Goal: Use online tool/utility: Utilize a website feature to perform a specific function

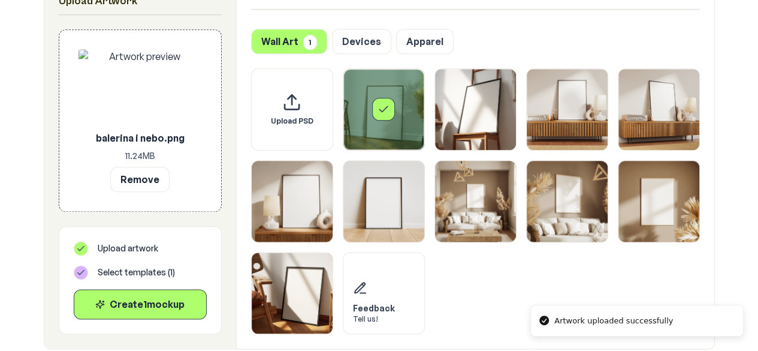
scroll to position [655, 0]
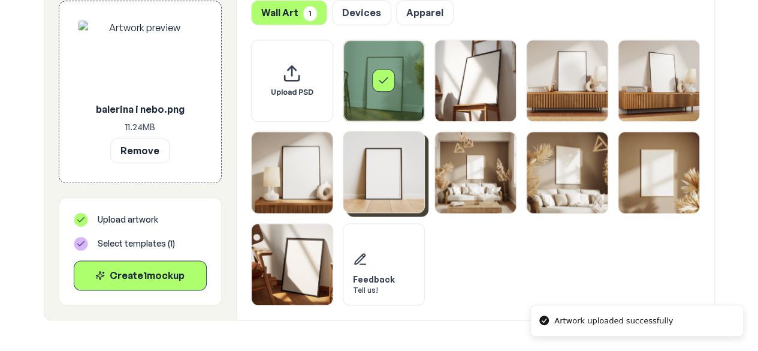
click at [403, 185] on img "Select template Framed Poster 6" at bounding box center [383, 171] width 81 height 81
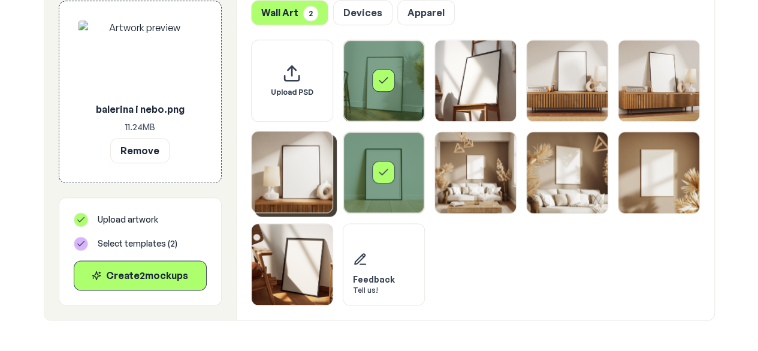
click at [304, 207] on img "Select template Framed Poster 5" at bounding box center [292, 171] width 81 height 81
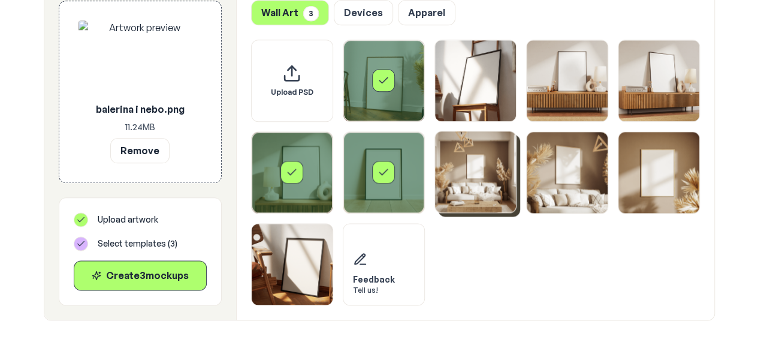
click at [478, 177] on img "Select template Framed Poster 7" at bounding box center [475, 171] width 81 height 81
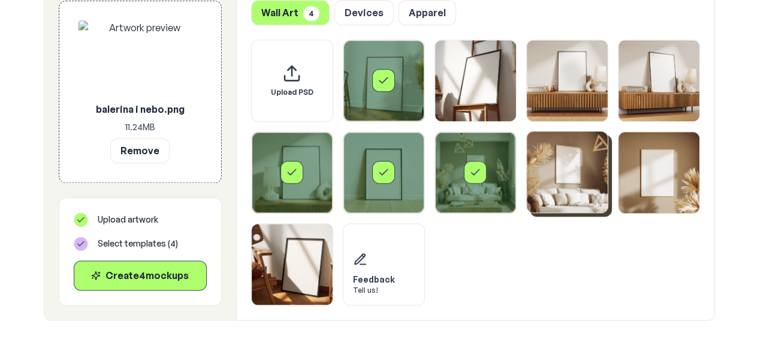
click at [583, 177] on img "Select template Framed Poster 8" at bounding box center [567, 171] width 81 height 81
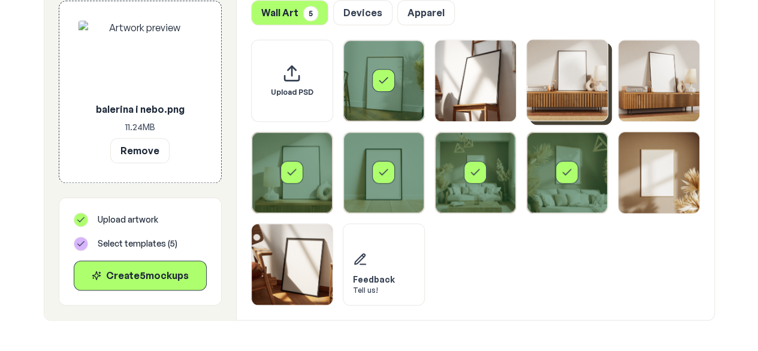
click at [596, 91] on img "Select template Framed Poster 3" at bounding box center [567, 80] width 81 height 81
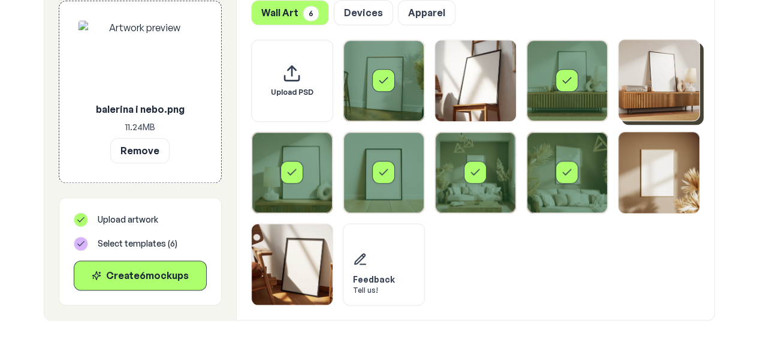
click at [659, 85] on img "Select template Framed Poster 4" at bounding box center [659, 80] width 81 height 81
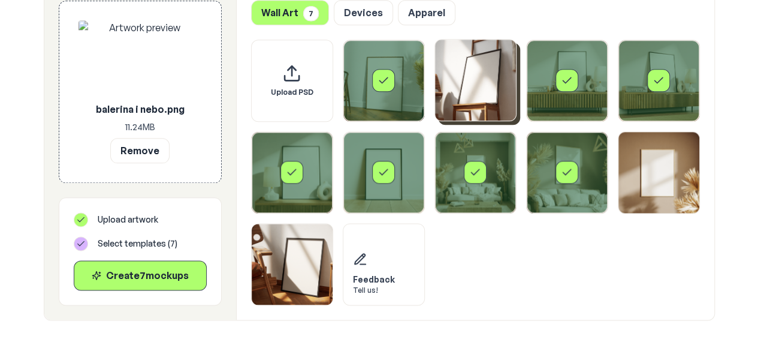
click at [500, 110] on img "Select template Framed Poster 2" at bounding box center [475, 80] width 81 height 81
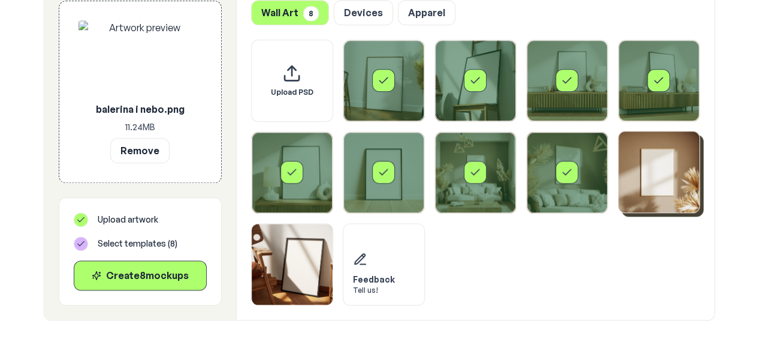
click at [674, 162] on img "Select template Framed Poster 9" at bounding box center [659, 171] width 81 height 81
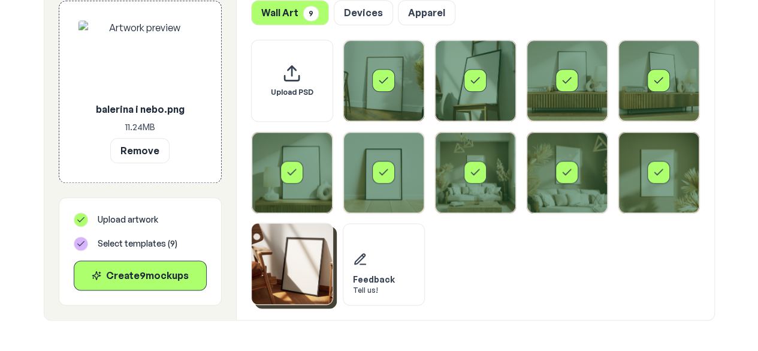
click at [306, 285] on img "Select template Framed Poster 10" at bounding box center [292, 263] width 81 height 81
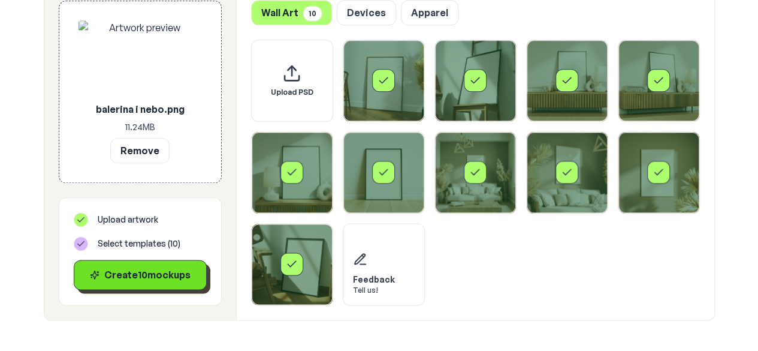
click at [142, 285] on button "Create 10 mockup s" at bounding box center [140, 275] width 133 height 30
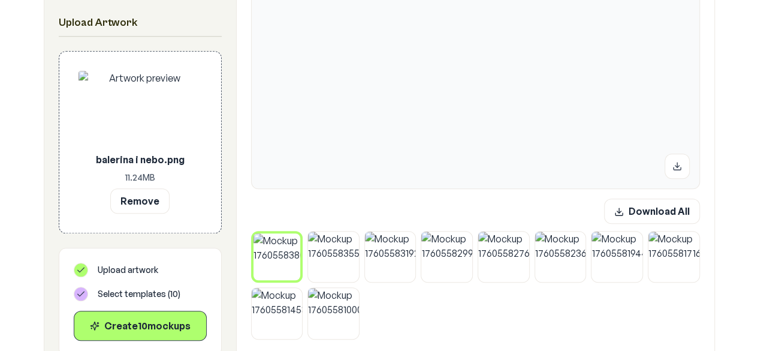
scroll to position [384, 0]
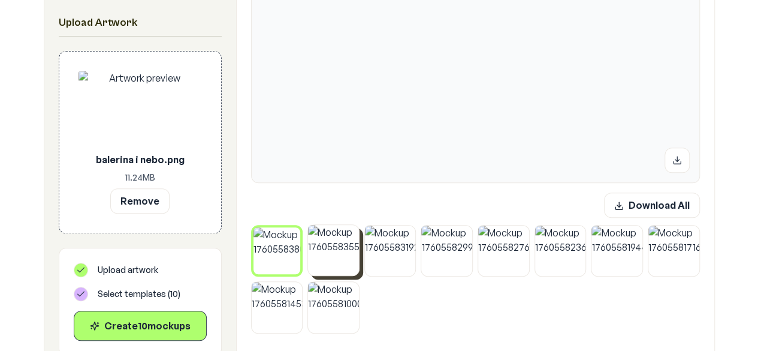
click at [335, 251] on img at bounding box center [333, 250] width 51 height 51
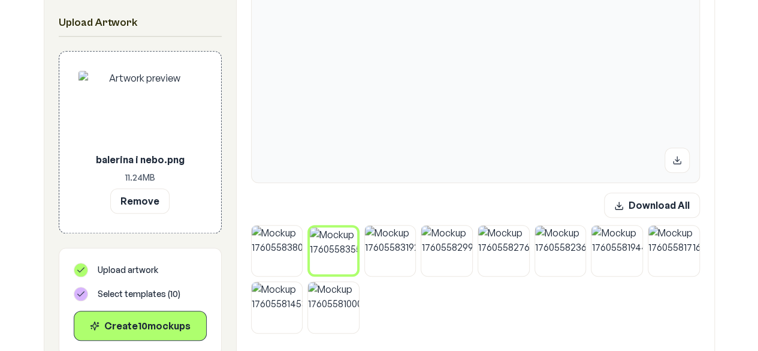
scroll to position [300, 0]
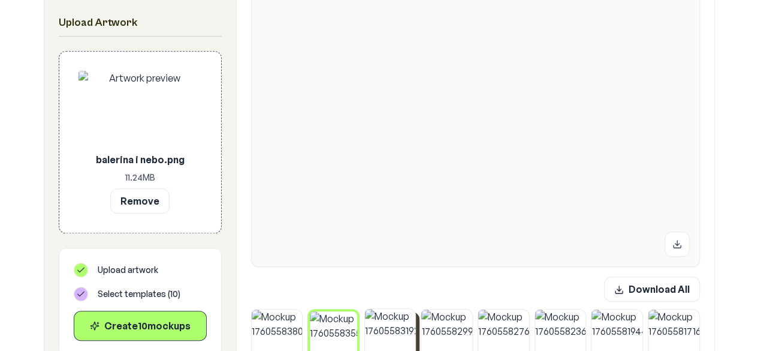
click at [396, 322] on img at bounding box center [390, 334] width 51 height 51
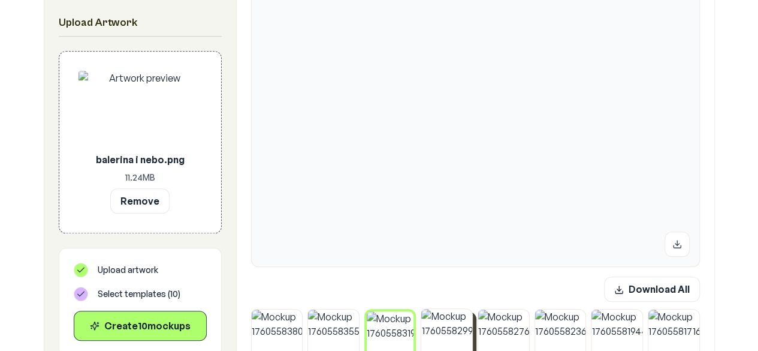
click at [444, 330] on img at bounding box center [446, 334] width 51 height 51
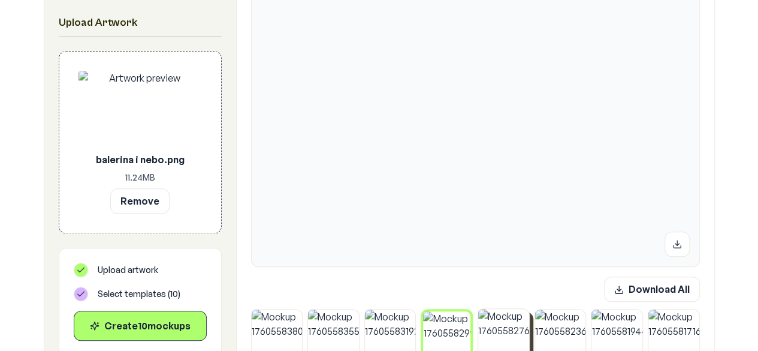
click at [494, 345] on img at bounding box center [503, 334] width 51 height 51
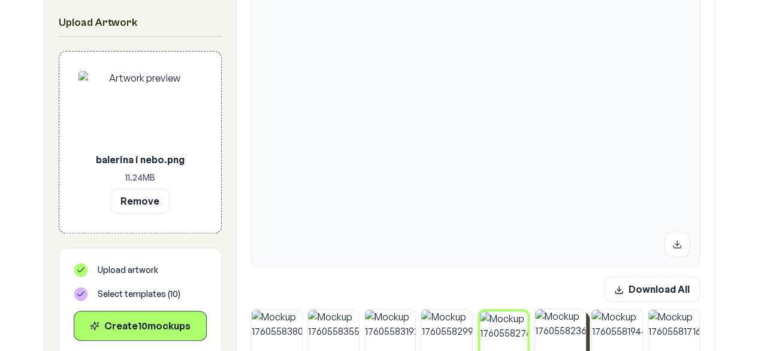
click at [547, 340] on img at bounding box center [560, 334] width 51 height 51
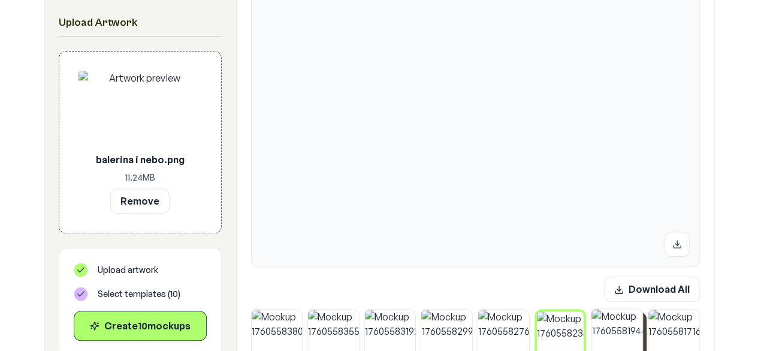
click at [623, 332] on img at bounding box center [617, 334] width 51 height 51
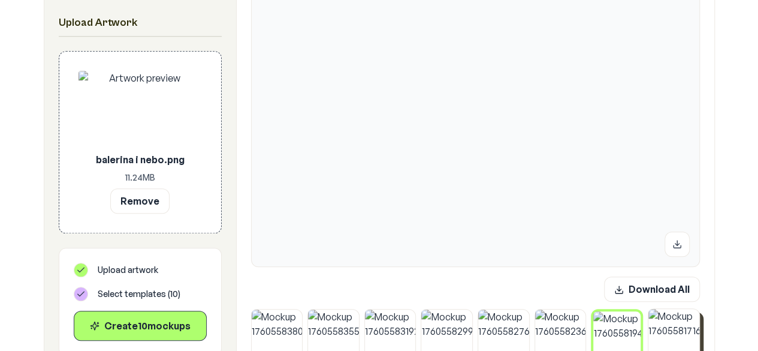
click at [670, 328] on img at bounding box center [674, 334] width 51 height 51
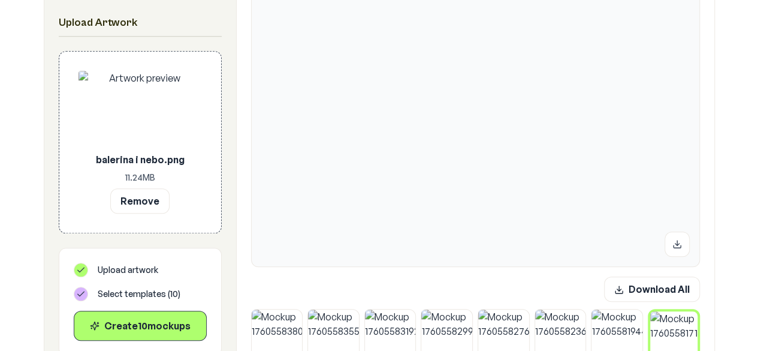
scroll to position [445, 0]
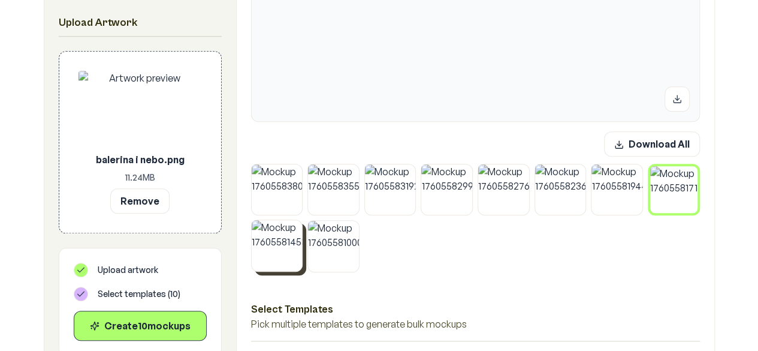
click at [276, 242] on img at bounding box center [277, 245] width 51 height 51
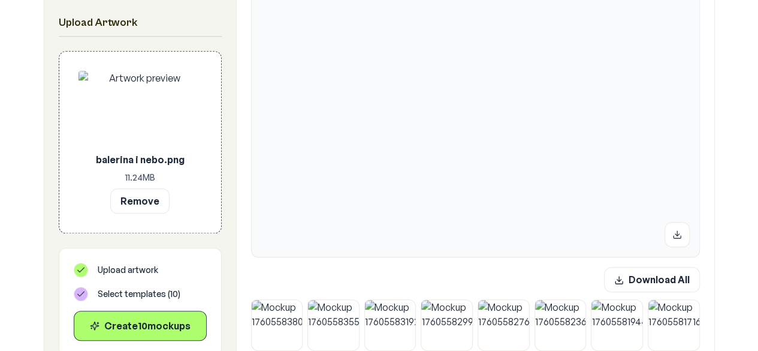
scroll to position [370, 0]
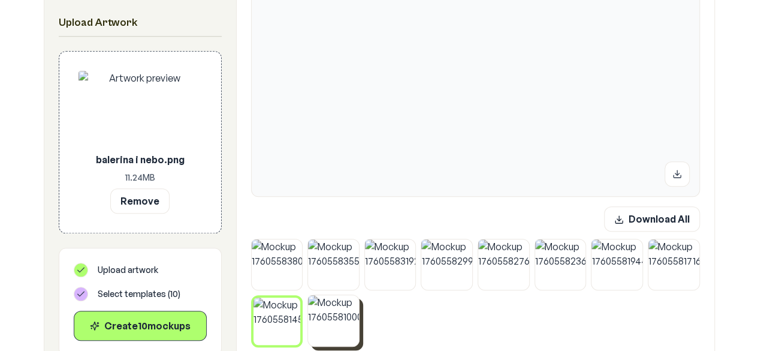
click at [339, 309] on img at bounding box center [333, 320] width 51 height 51
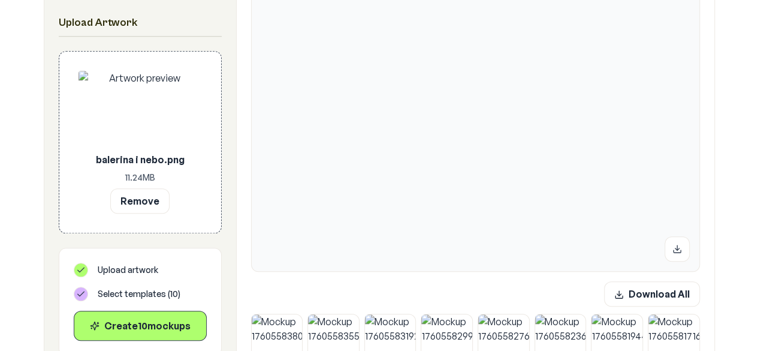
scroll to position [228, 0]
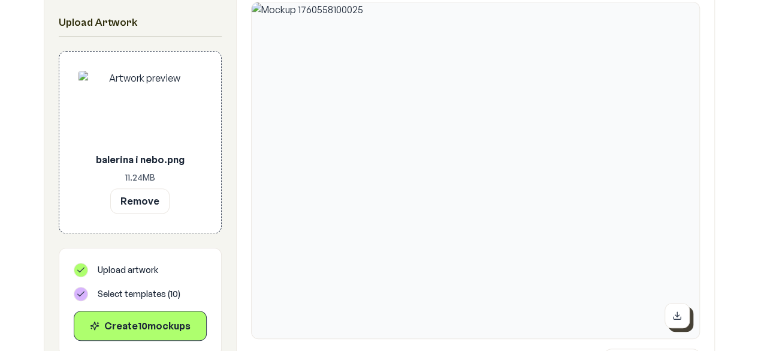
click at [685, 309] on button at bounding box center [677, 315] width 25 height 25
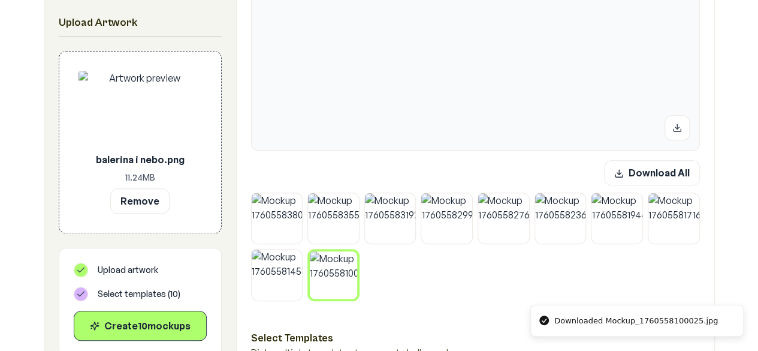
scroll to position [450, 0]
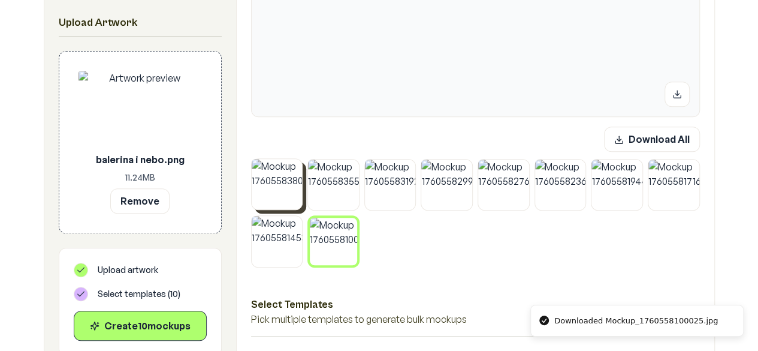
click at [276, 194] on img at bounding box center [277, 184] width 51 height 51
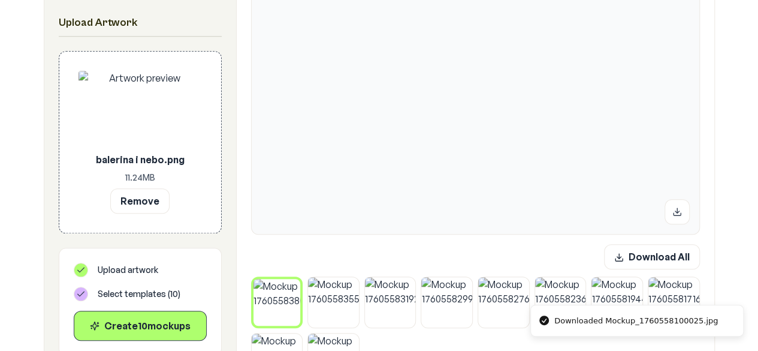
scroll to position [292, 0]
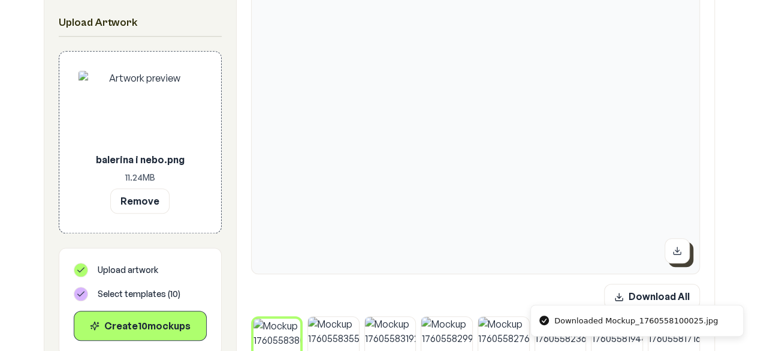
click at [681, 245] on button at bounding box center [677, 250] width 25 height 25
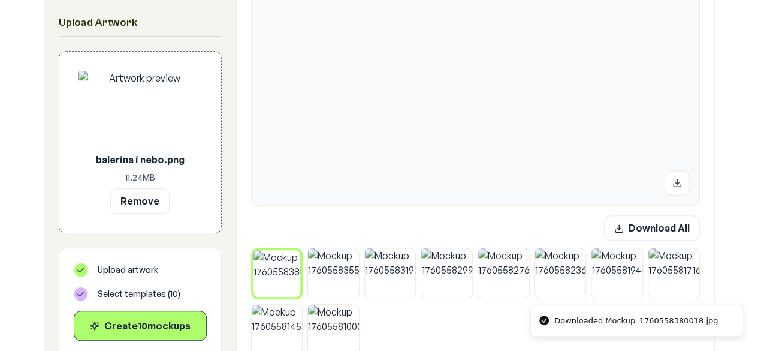
scroll to position [388, 0]
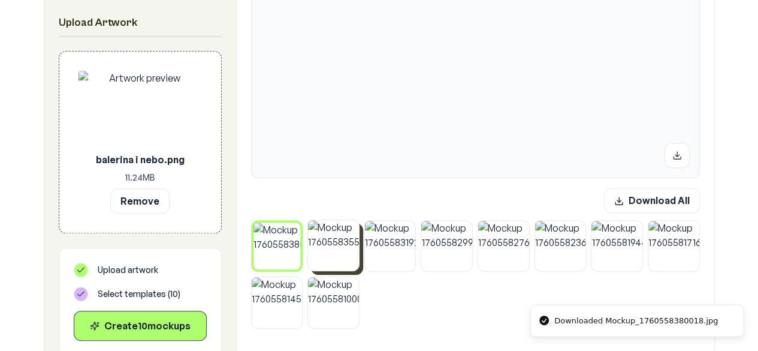
click at [334, 266] on img at bounding box center [333, 245] width 51 height 51
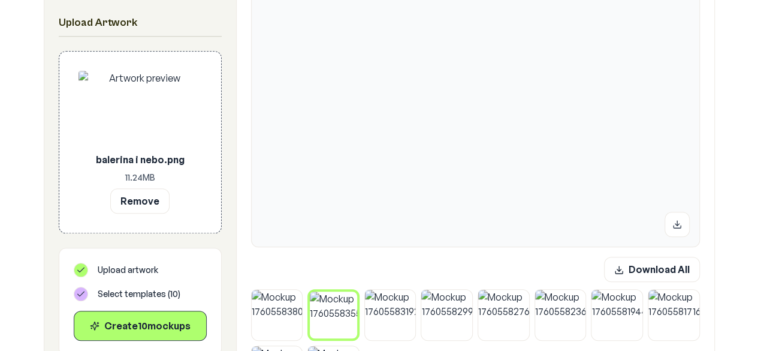
scroll to position [325, 0]
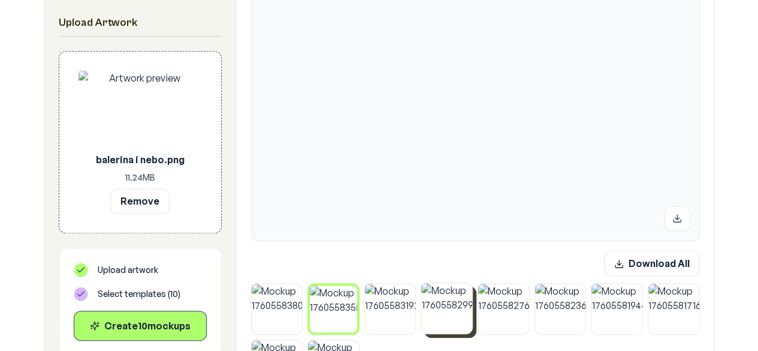
click at [442, 304] on img at bounding box center [446, 308] width 51 height 51
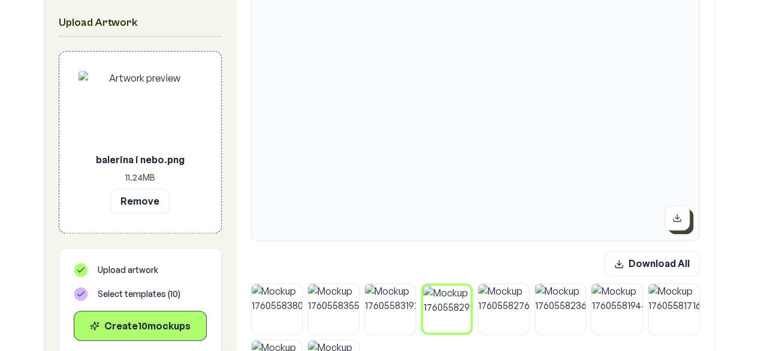
click at [677, 220] on icon at bounding box center [677, 218] width 10 height 10
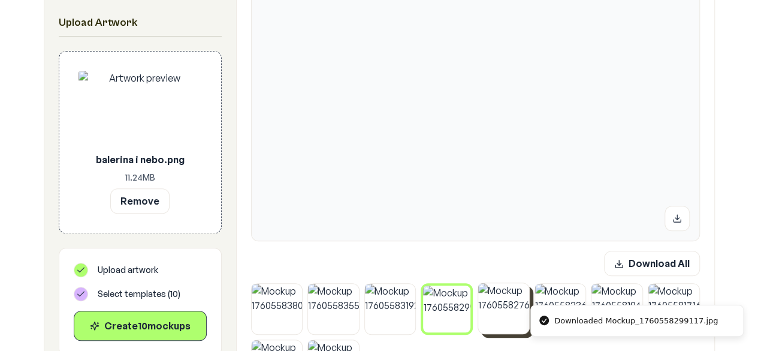
click at [513, 310] on img at bounding box center [503, 308] width 51 height 51
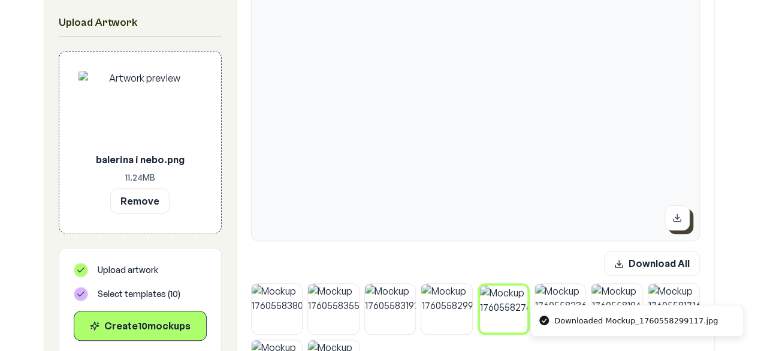
click at [670, 220] on button at bounding box center [677, 217] width 25 height 25
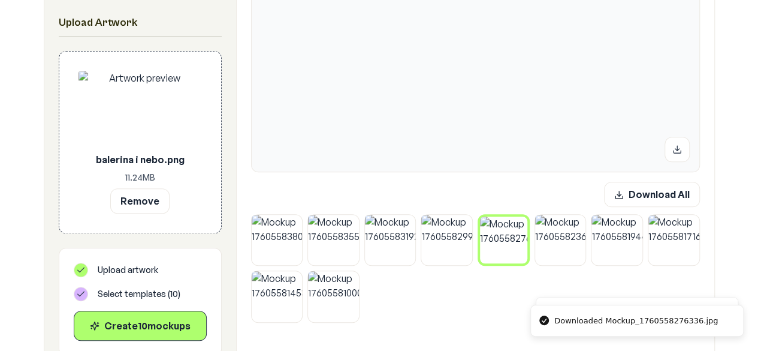
scroll to position [428, 0]
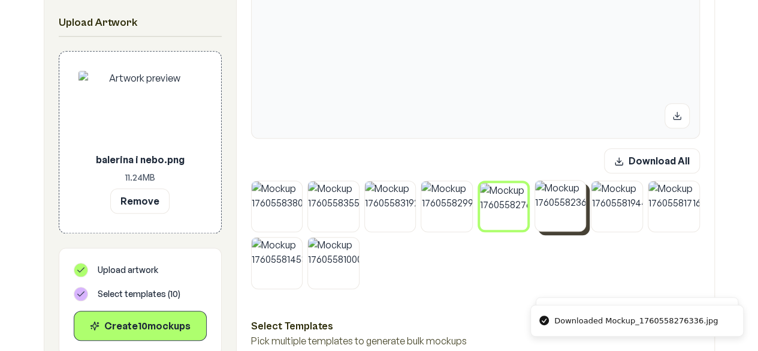
click at [567, 216] on img at bounding box center [560, 205] width 51 height 51
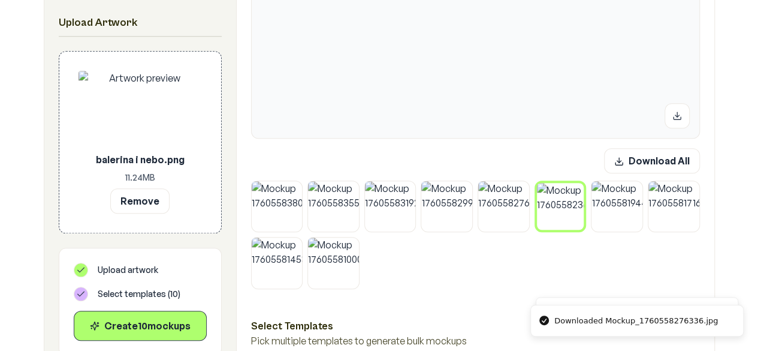
drag, startPoint x: 755, startPoint y: 101, endPoint x: 765, endPoint y: 83, distance: 20.7
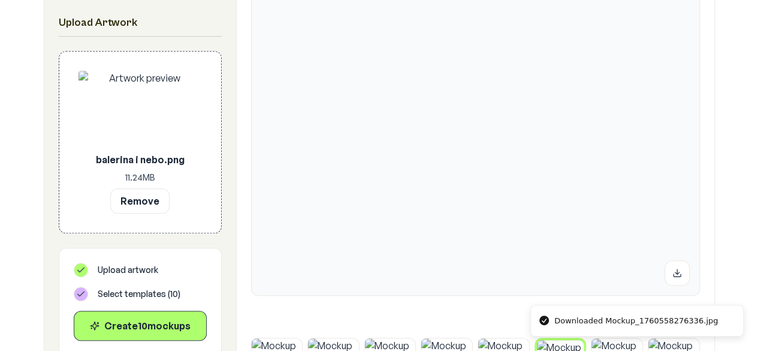
scroll to position [393, 0]
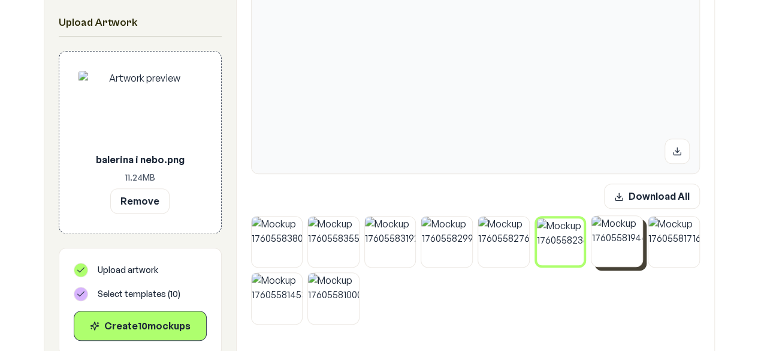
click at [632, 238] on img at bounding box center [617, 241] width 51 height 51
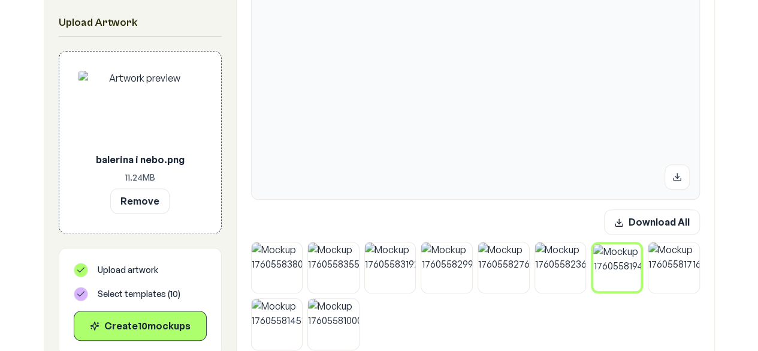
scroll to position [397, 0]
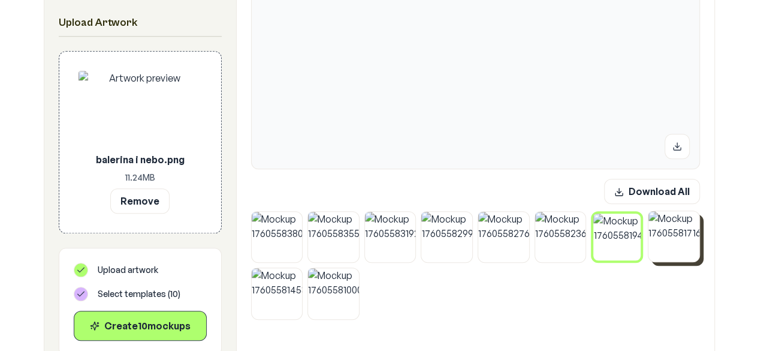
click at [671, 244] on img at bounding box center [674, 236] width 51 height 51
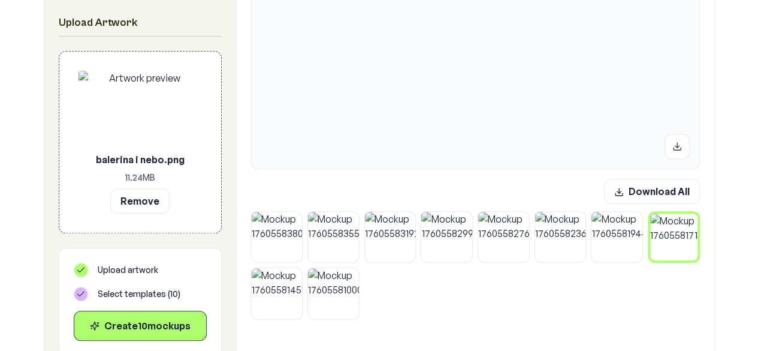
drag, startPoint x: 756, startPoint y: 94, endPoint x: 767, endPoint y: 61, distance: 34.7
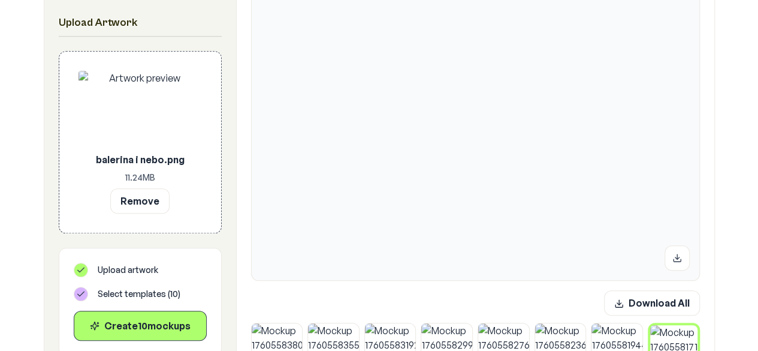
scroll to position [307, 0]
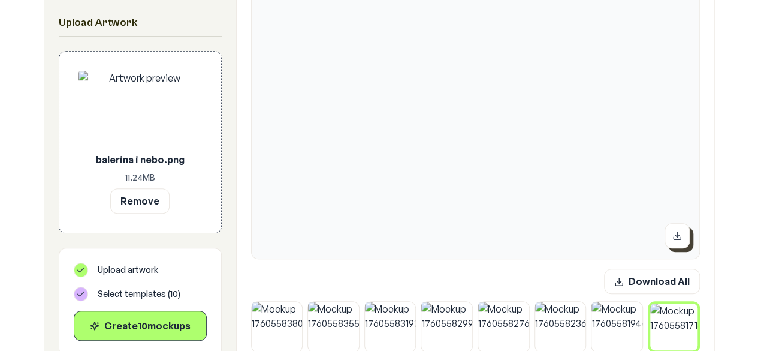
click at [678, 228] on button at bounding box center [677, 235] width 25 height 25
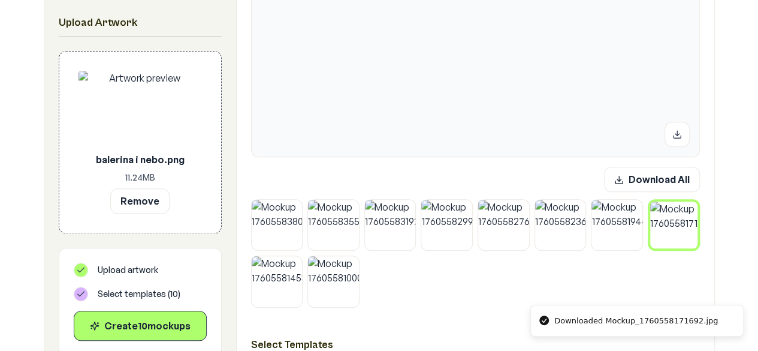
scroll to position [446, 0]
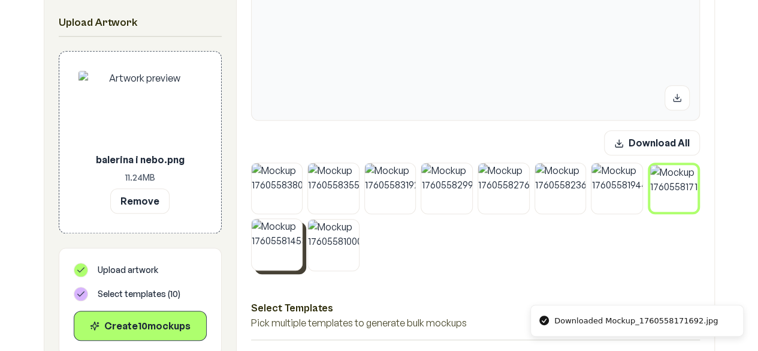
click at [292, 263] on img at bounding box center [277, 244] width 51 height 51
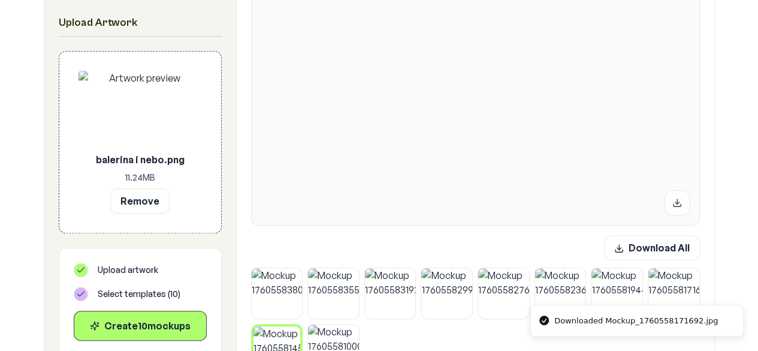
scroll to position [252, 0]
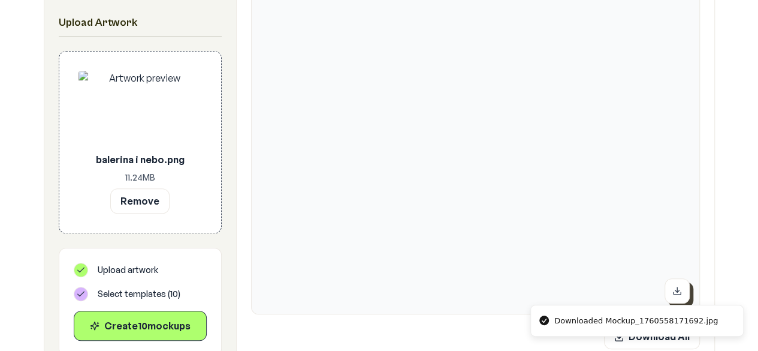
click at [686, 288] on button at bounding box center [677, 290] width 25 height 25
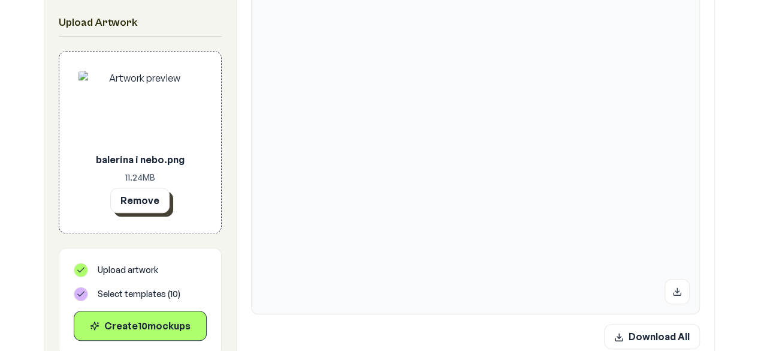
click at [141, 207] on button "Remove" at bounding box center [139, 200] width 59 height 25
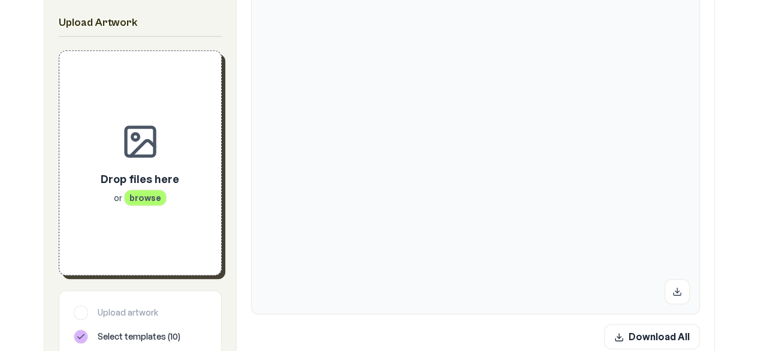
click at [126, 178] on p "Drop files here" at bounding box center [140, 178] width 79 height 17
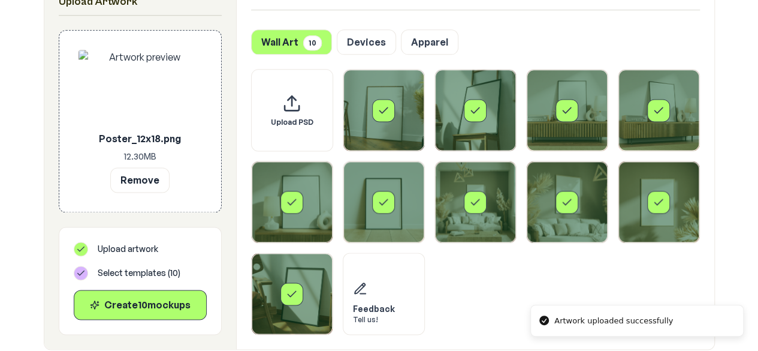
scroll to position [797, 0]
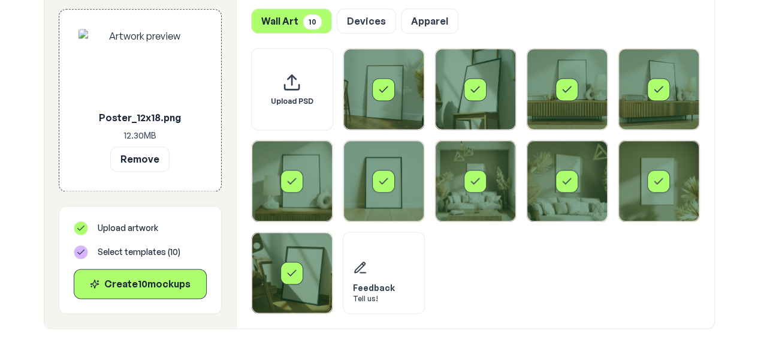
click at [412, 173] on div "Select template Framed Poster 6" at bounding box center [383, 180] width 81 height 81
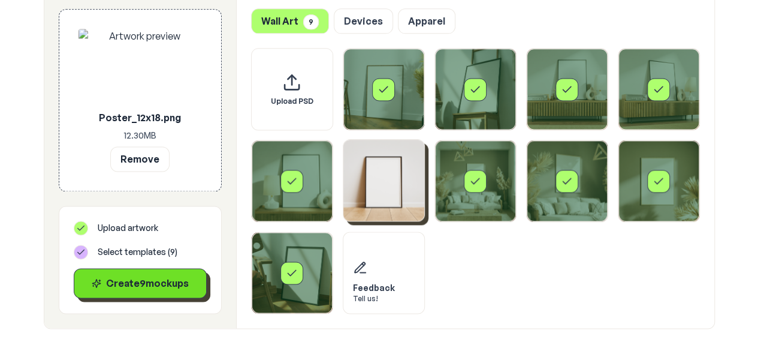
click at [175, 274] on button "Create 9 mockup s" at bounding box center [140, 283] width 133 height 30
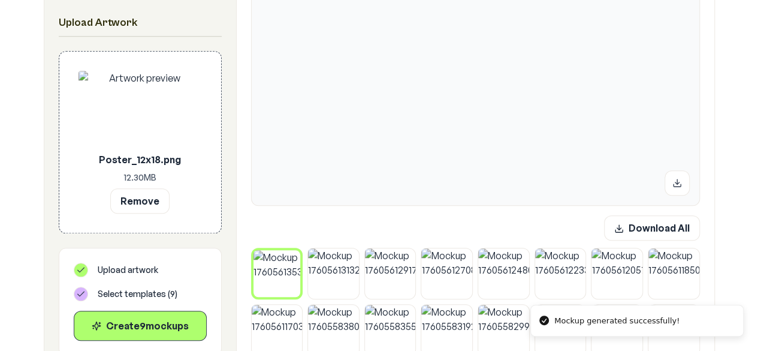
scroll to position [257, 0]
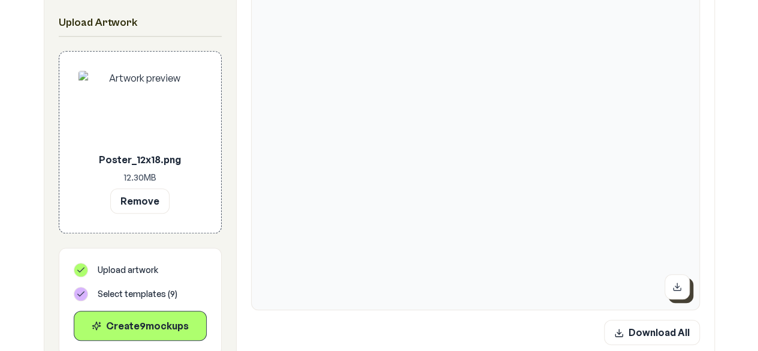
click at [678, 292] on button at bounding box center [677, 286] width 25 height 25
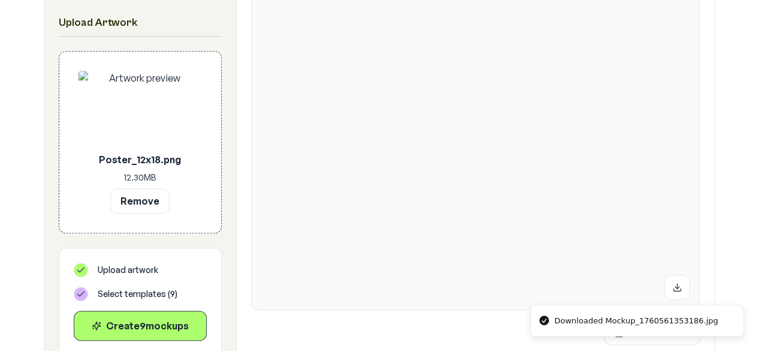
scroll to position [364, 0]
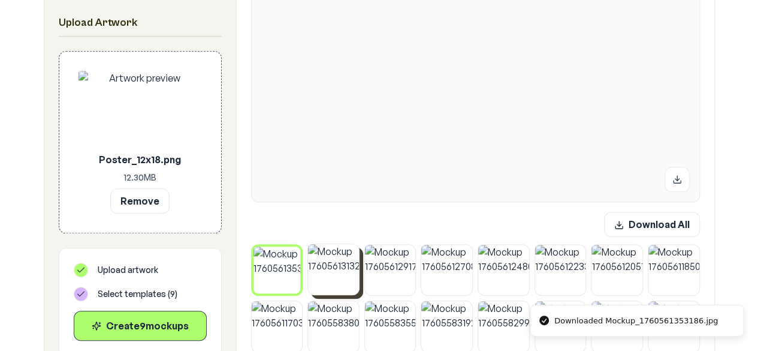
click at [317, 275] on img at bounding box center [333, 269] width 51 height 51
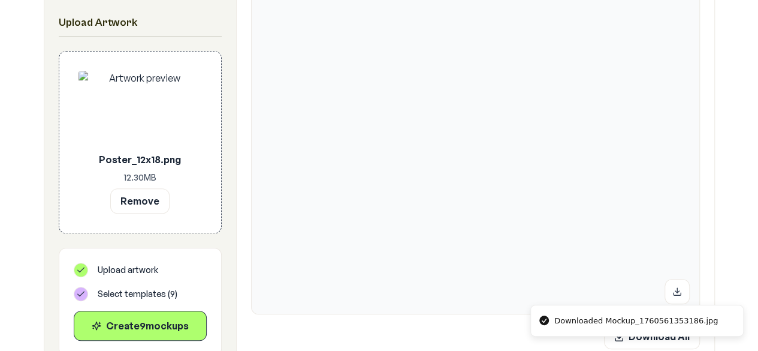
scroll to position [274, 0]
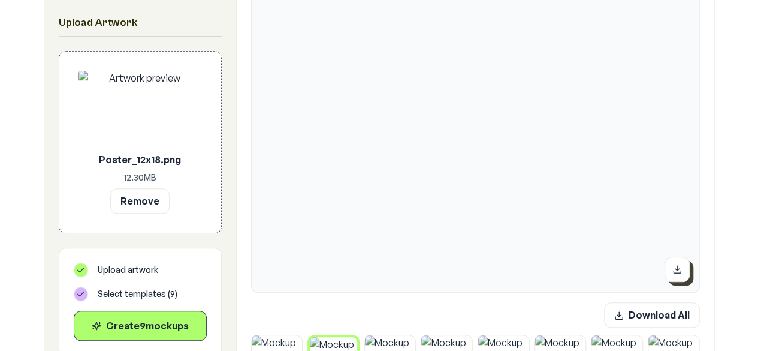
click at [669, 278] on button at bounding box center [677, 269] width 25 height 25
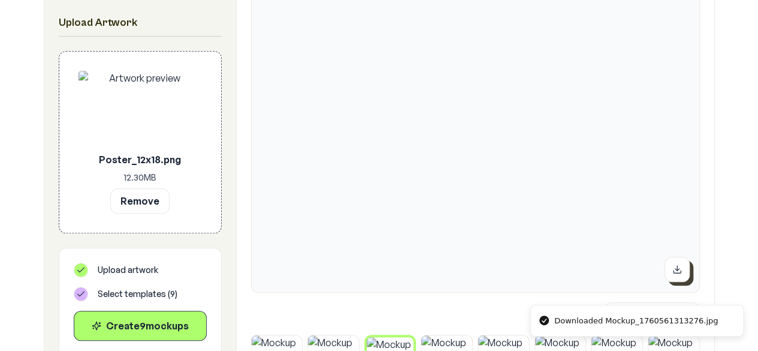
click at [684, 275] on button at bounding box center [677, 269] width 25 height 25
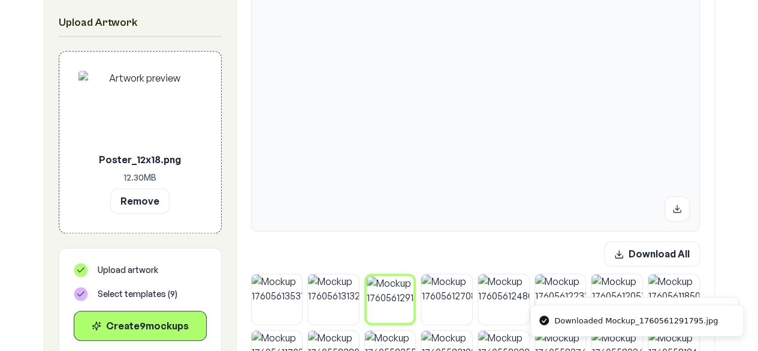
scroll to position [403, 0]
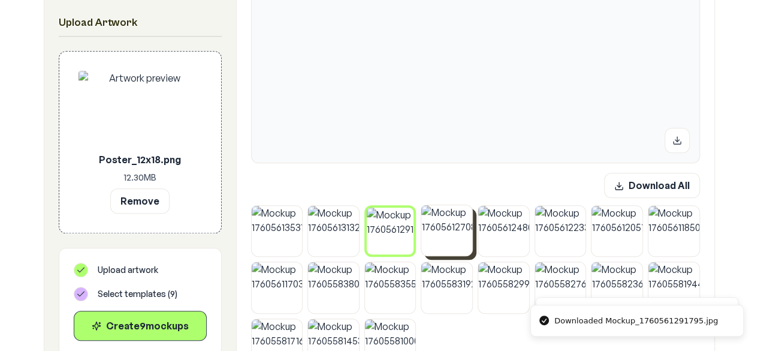
click at [435, 234] on img at bounding box center [446, 230] width 51 height 51
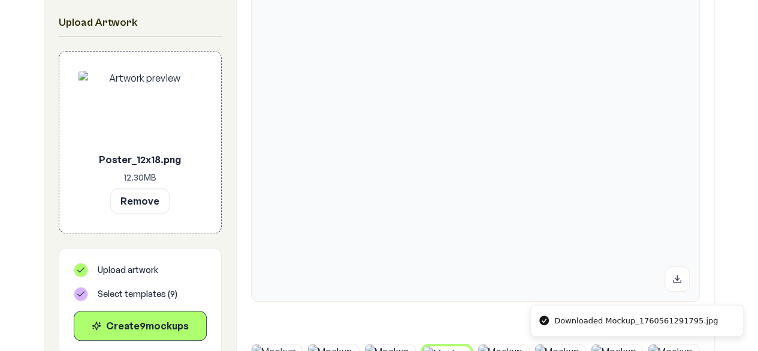
scroll to position [252, 0]
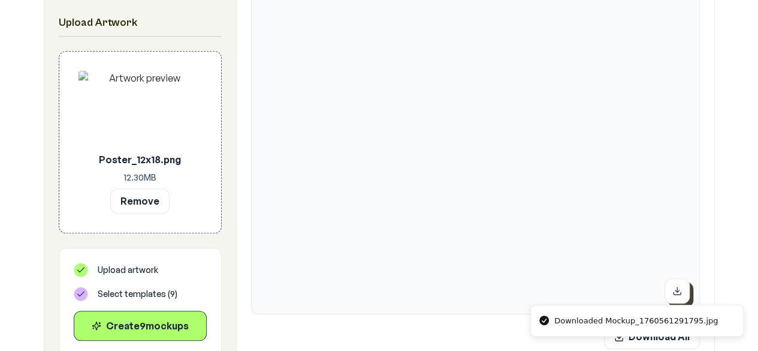
click at [672, 287] on button at bounding box center [677, 290] width 25 height 25
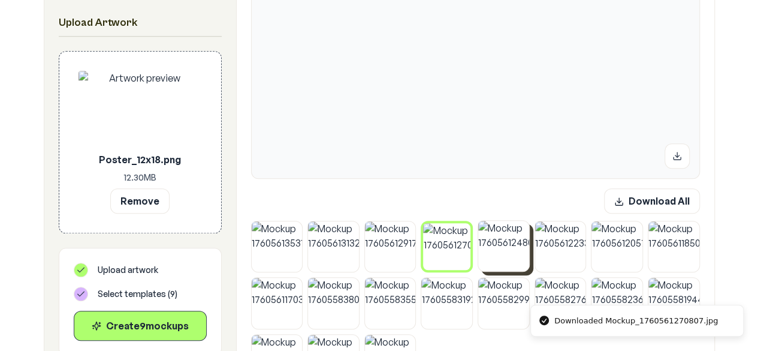
click at [496, 237] on img at bounding box center [503, 246] width 51 height 51
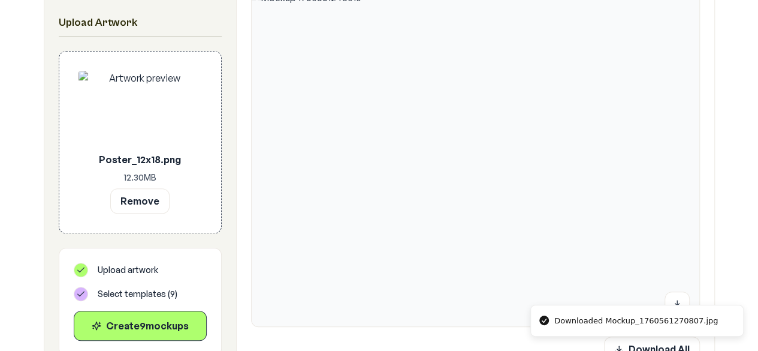
scroll to position [243, 0]
click at [681, 302] on icon at bounding box center [677, 302] width 7 height 2
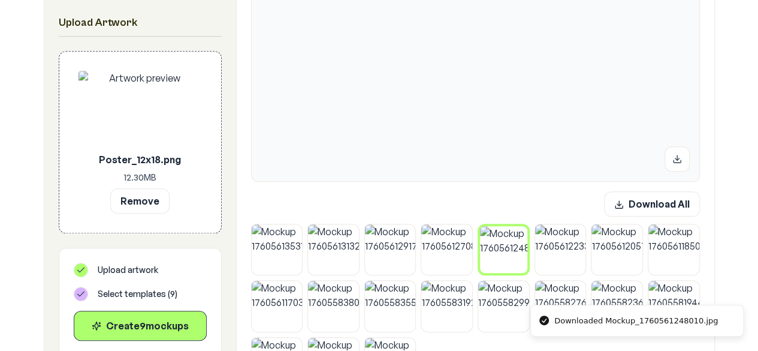
scroll to position [460, 0]
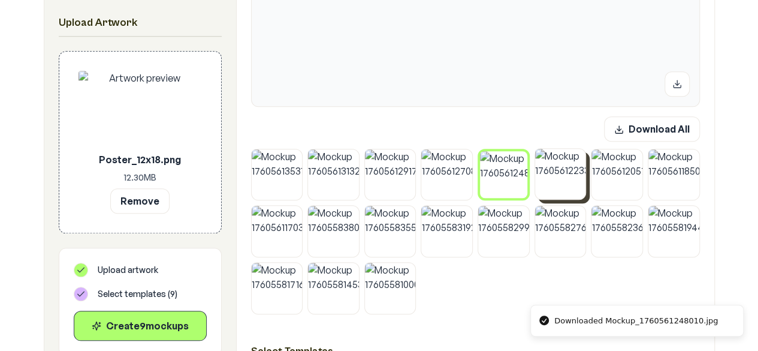
click at [573, 176] on img at bounding box center [560, 174] width 51 height 51
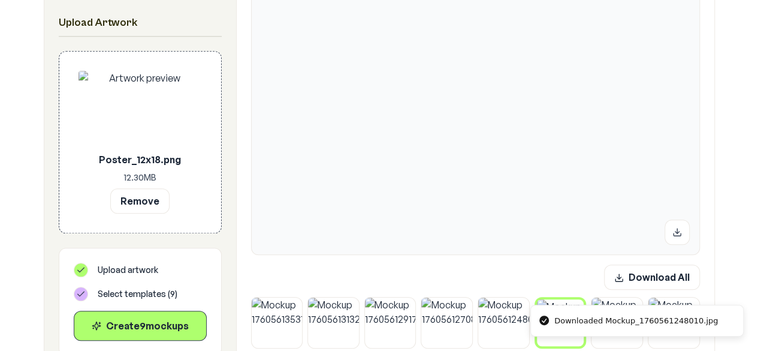
scroll to position [289, 0]
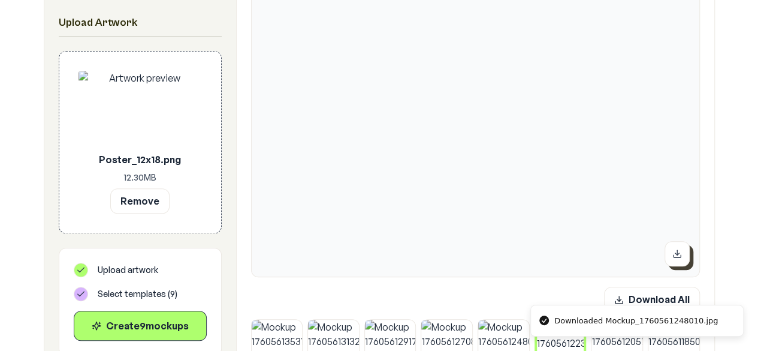
click at [684, 252] on button at bounding box center [677, 253] width 25 height 25
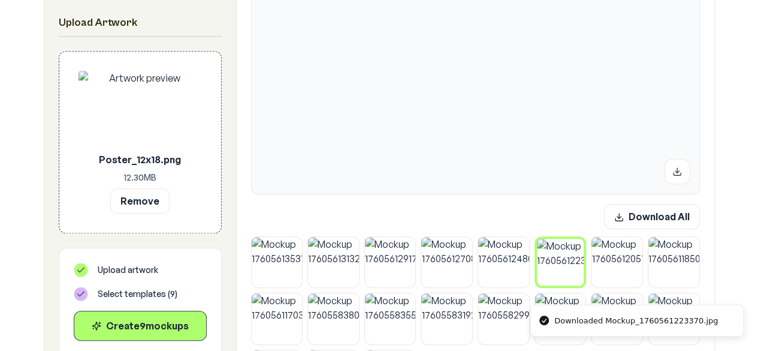
scroll to position [429, 0]
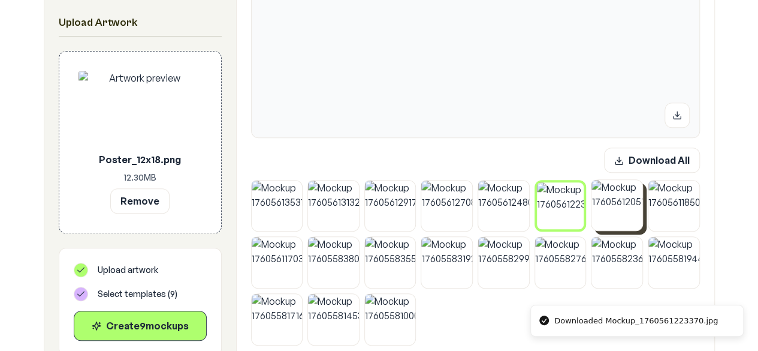
click at [620, 210] on img at bounding box center [617, 205] width 51 height 51
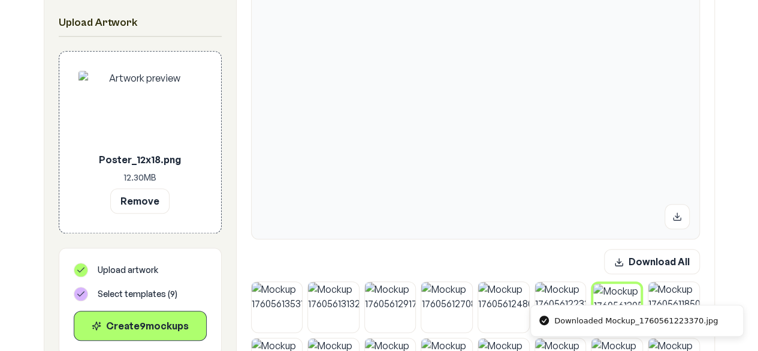
scroll to position [277, 0]
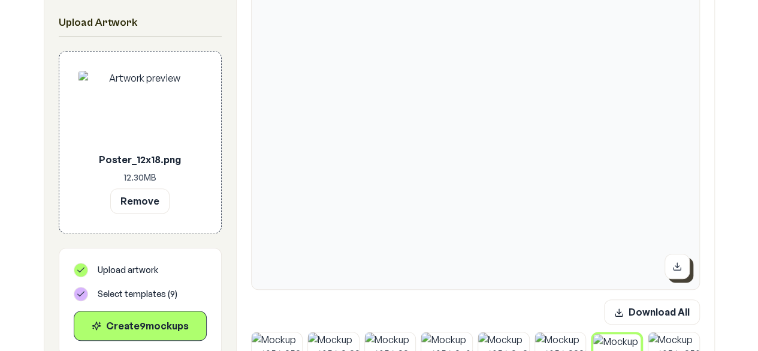
click at [676, 267] on icon at bounding box center [677, 266] width 10 height 10
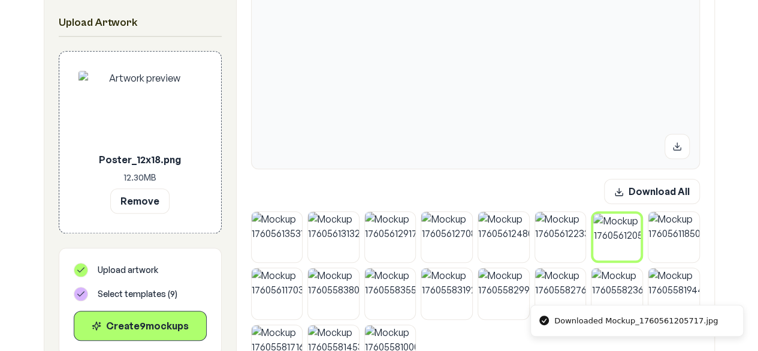
scroll to position [413, 0]
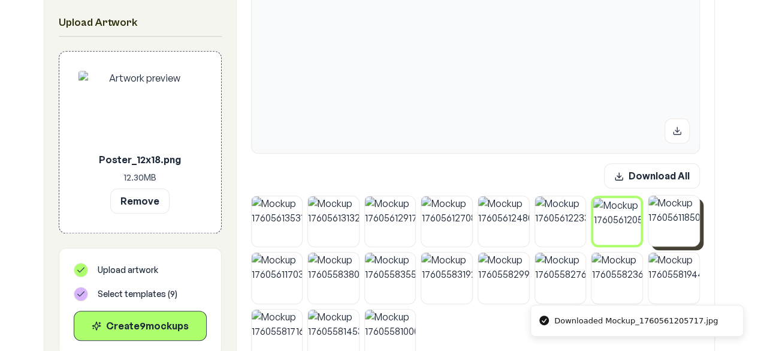
click at [655, 212] on img at bounding box center [674, 220] width 51 height 51
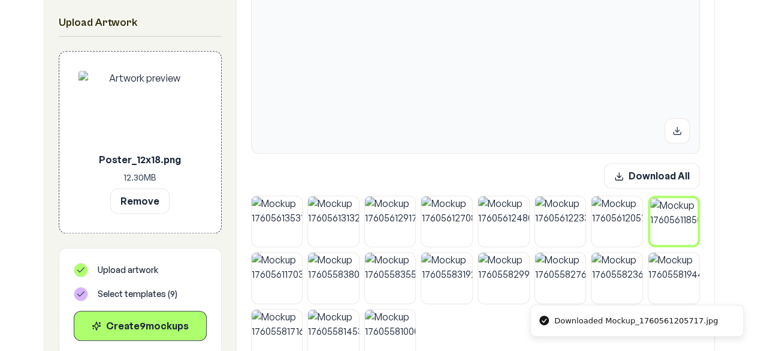
scroll to position [274, 0]
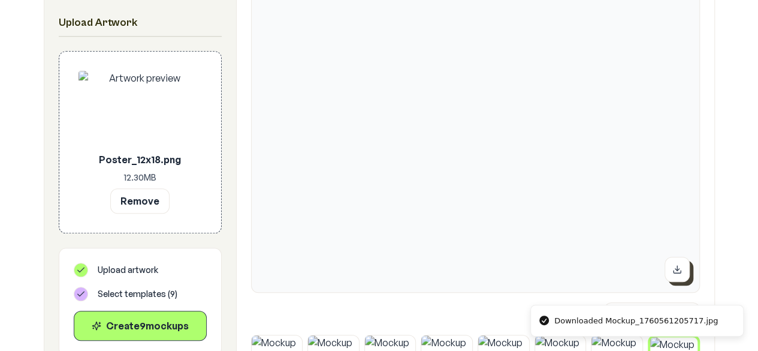
click at [683, 268] on button at bounding box center [677, 269] width 25 height 25
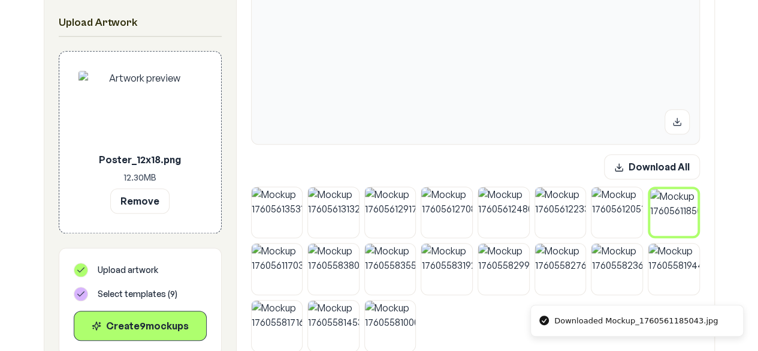
scroll to position [484, 0]
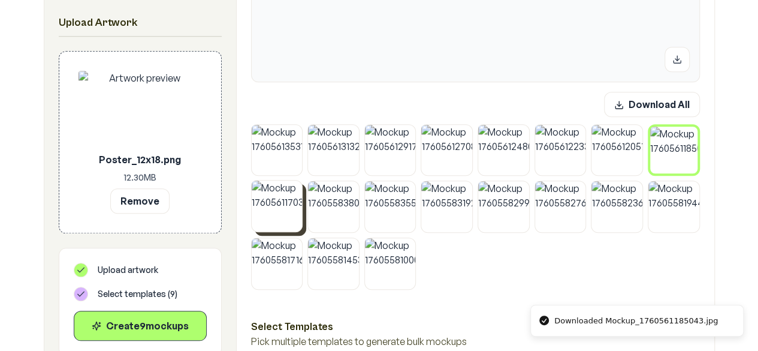
click at [277, 204] on img at bounding box center [277, 205] width 51 height 51
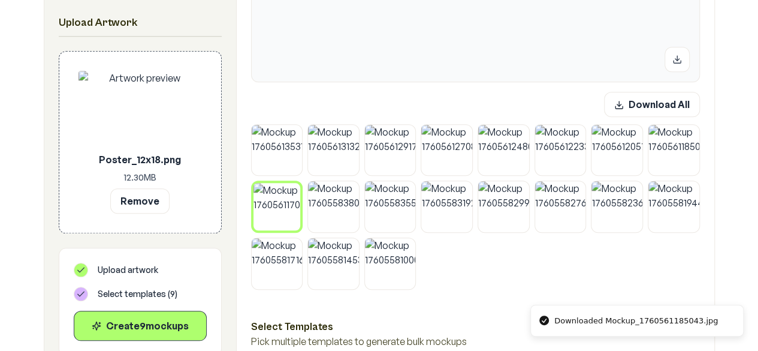
scroll to position [274, 0]
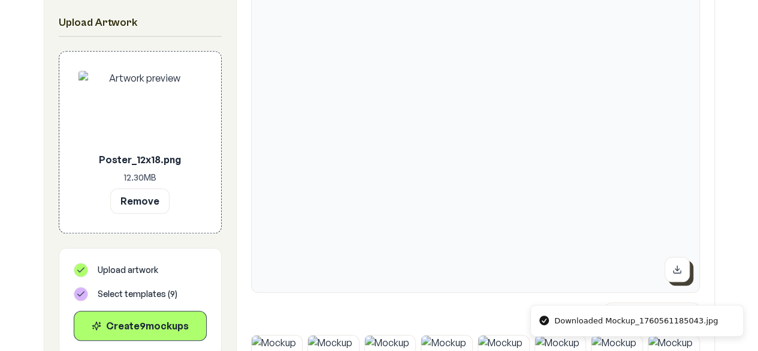
click at [684, 268] on button at bounding box center [677, 269] width 25 height 25
